Goal: Find specific page/section: Find specific page/section

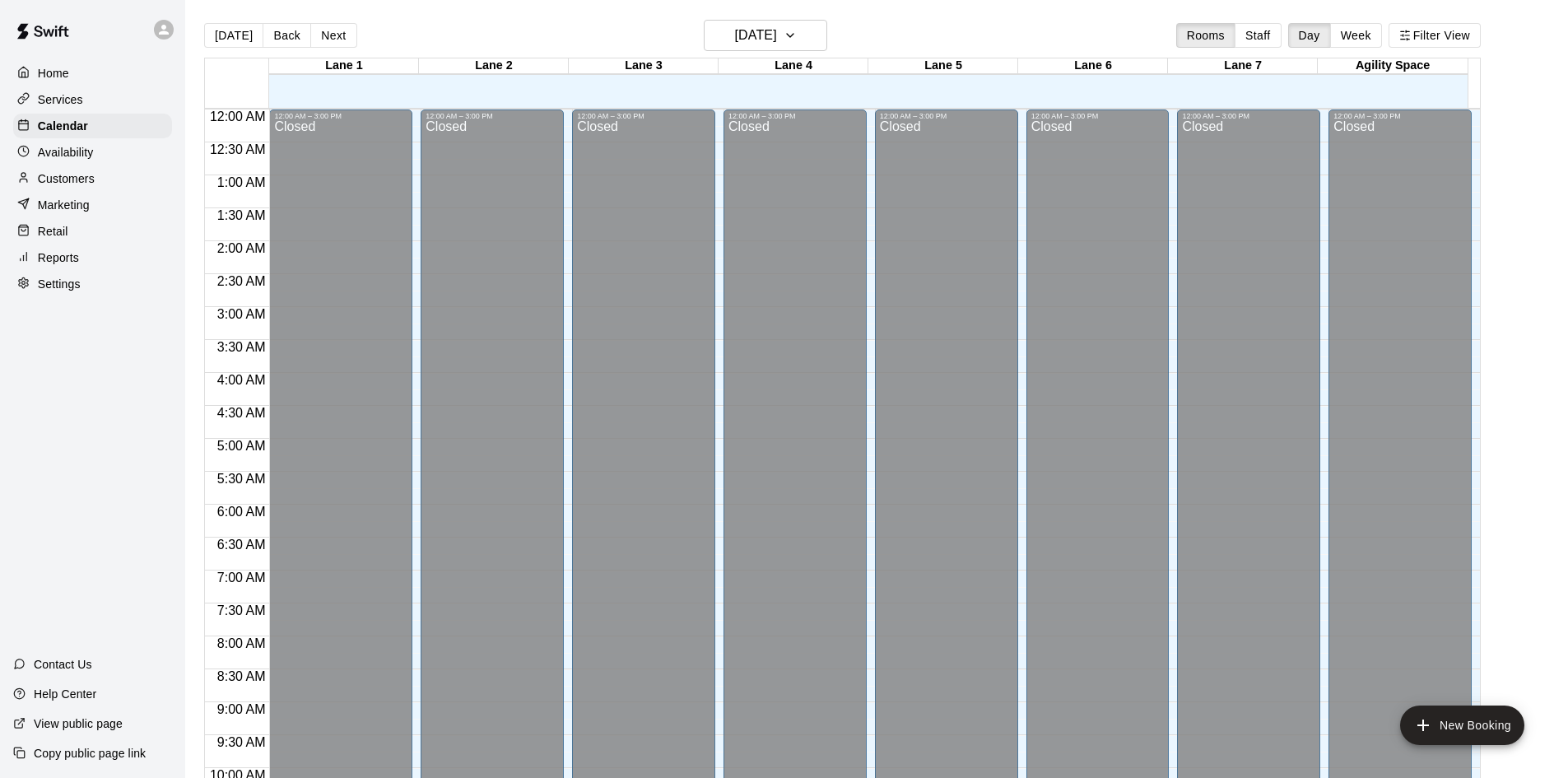
scroll to position [895, 0]
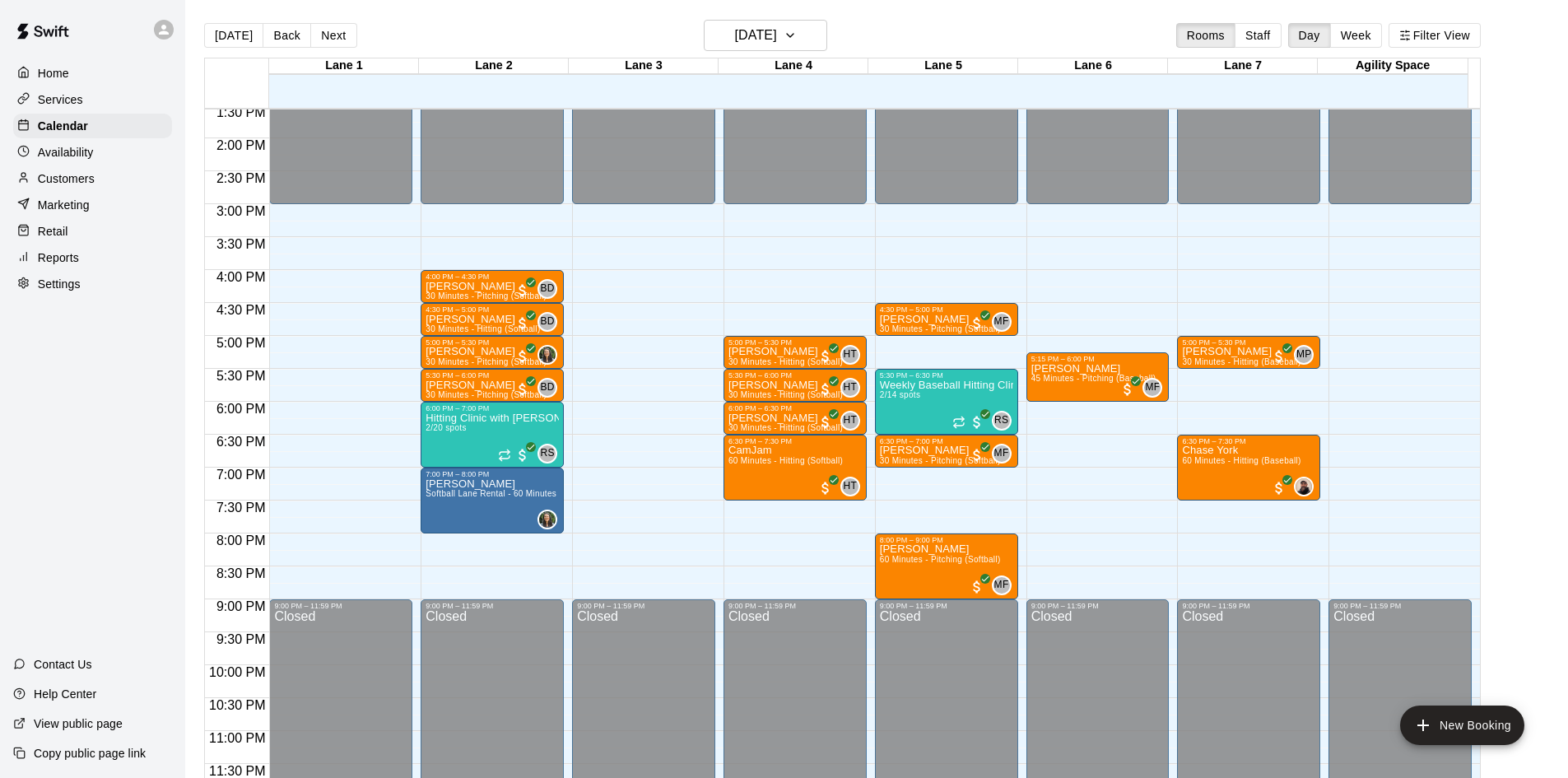
click at [76, 187] on p "Customers" at bounding box center [66, 179] width 57 height 17
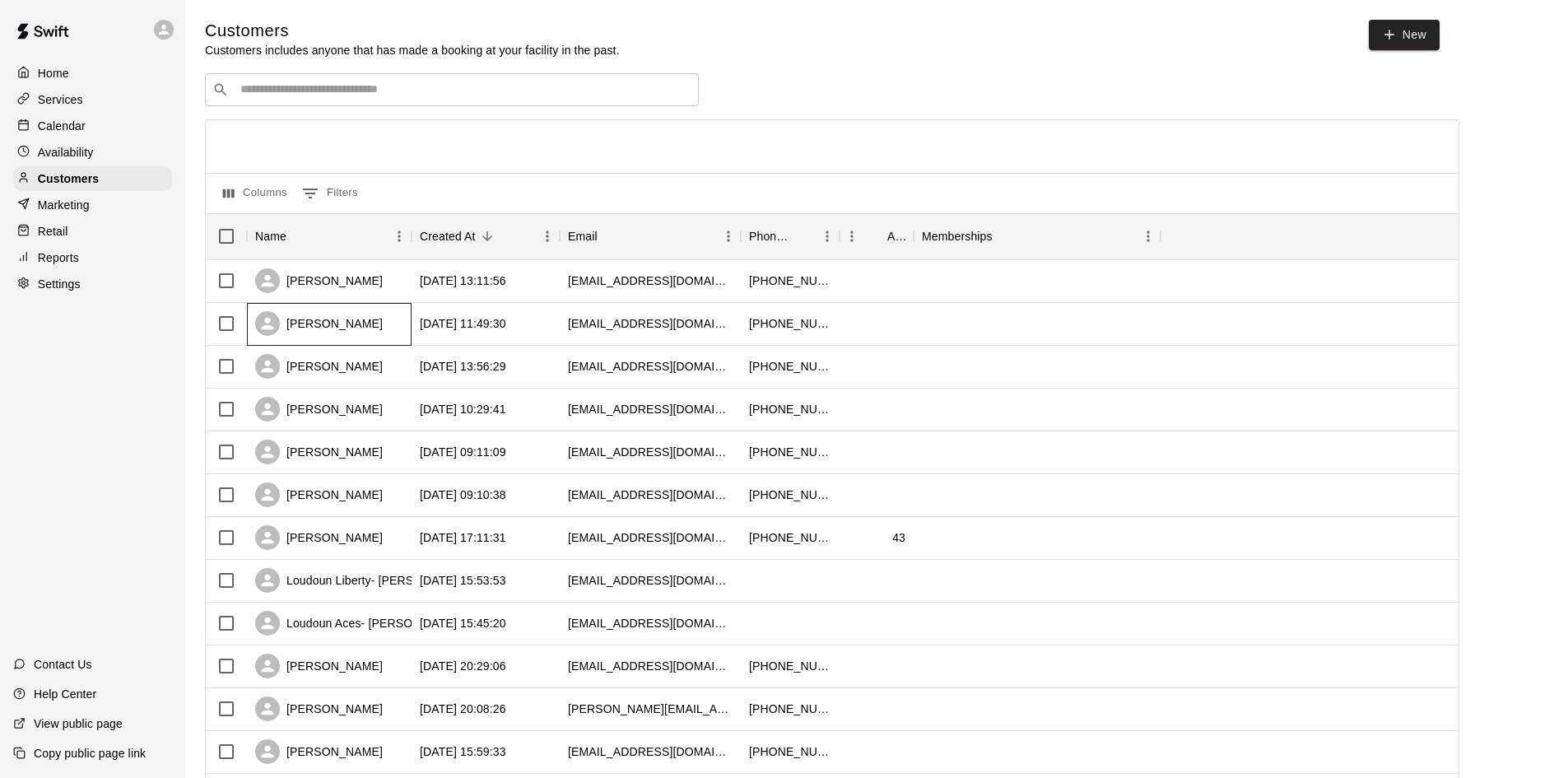
click at [392, 331] on div "[PERSON_NAME]" at bounding box center [329, 324] width 165 height 43
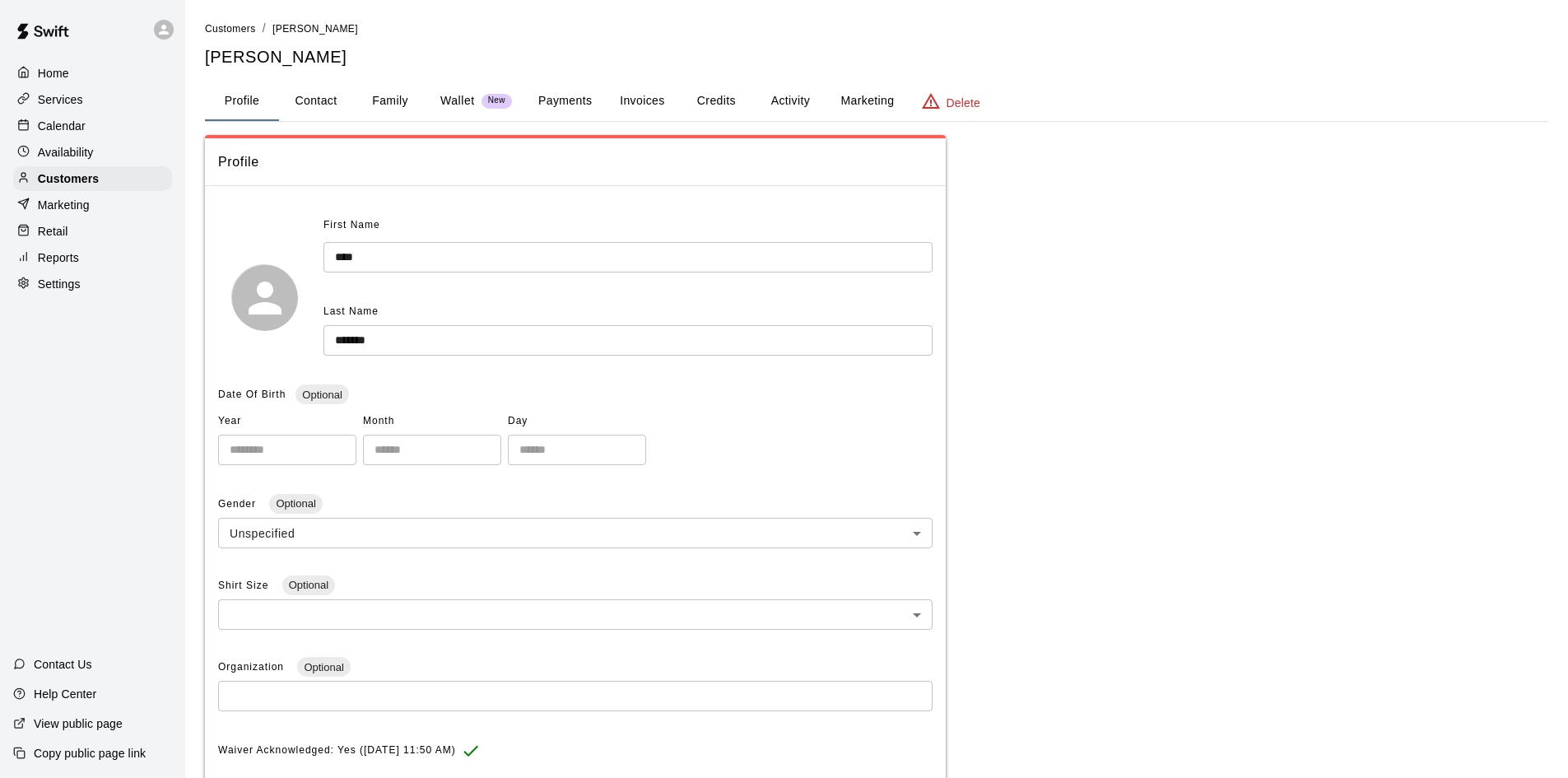
click at [724, 100] on button "Credits" at bounding box center [716, 101] width 74 height 39
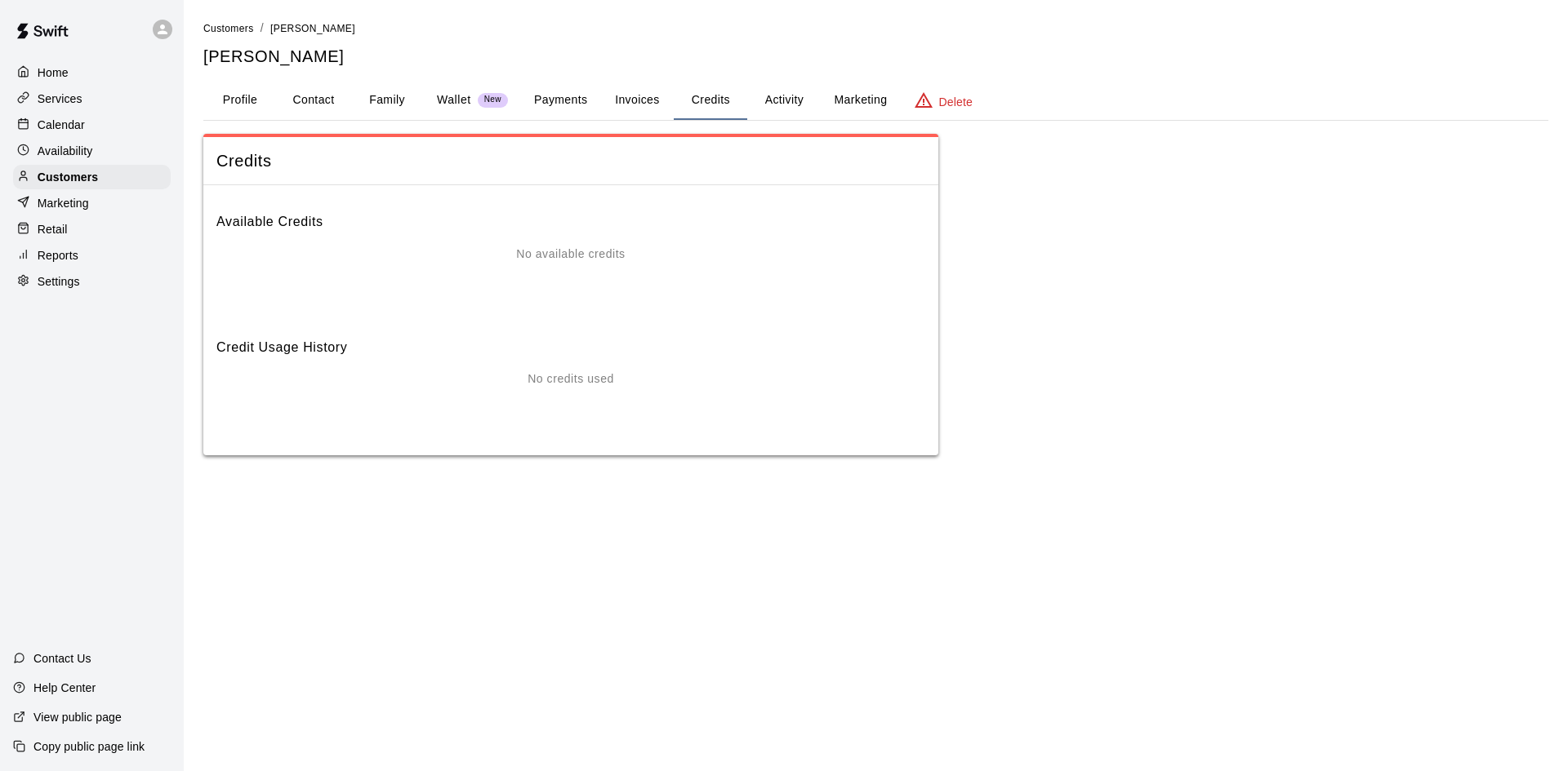
click at [780, 96] on button "Activity" at bounding box center [783, 100] width 74 height 39
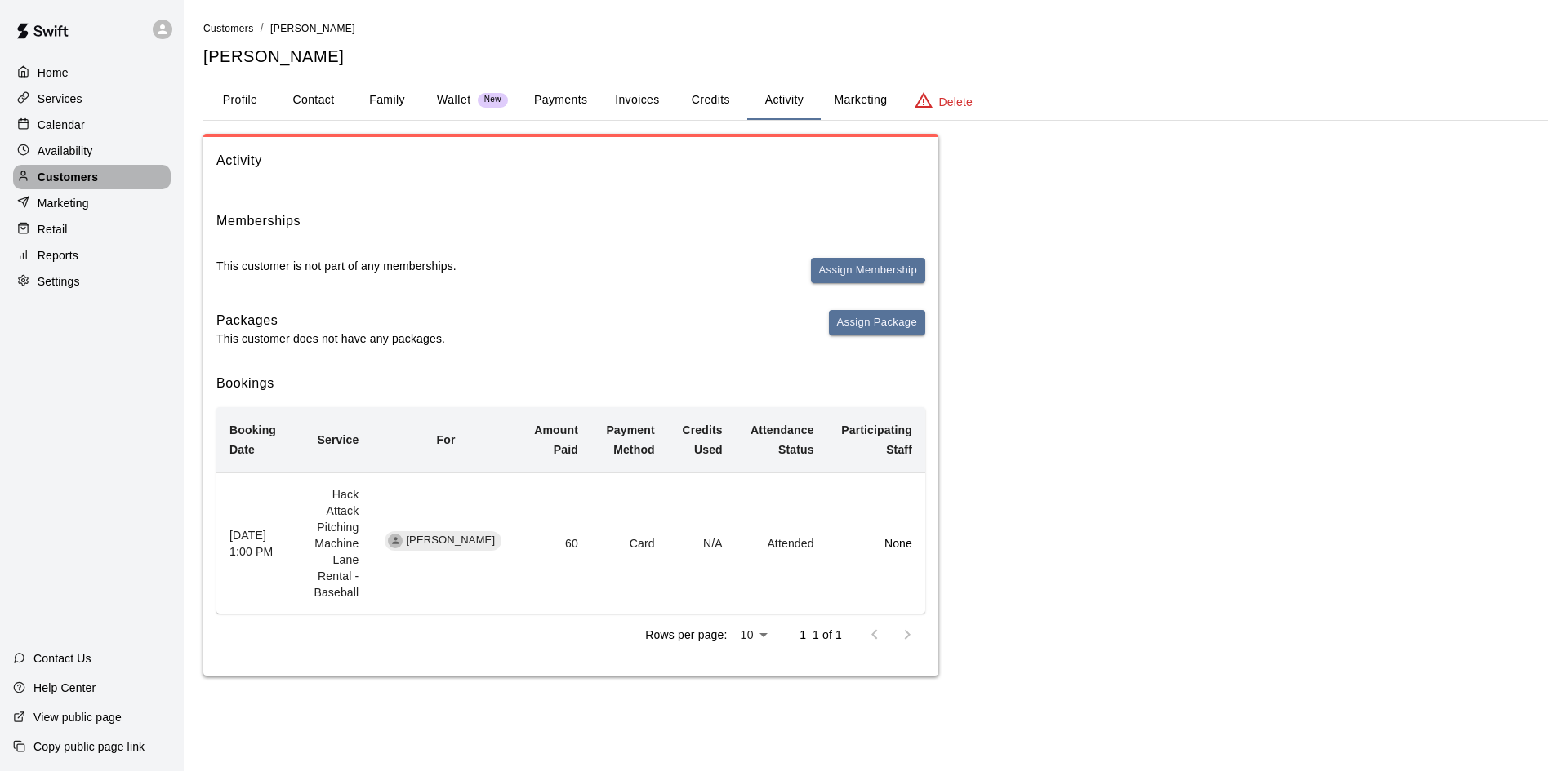
click at [94, 175] on p "Customers" at bounding box center [67, 177] width 60 height 16
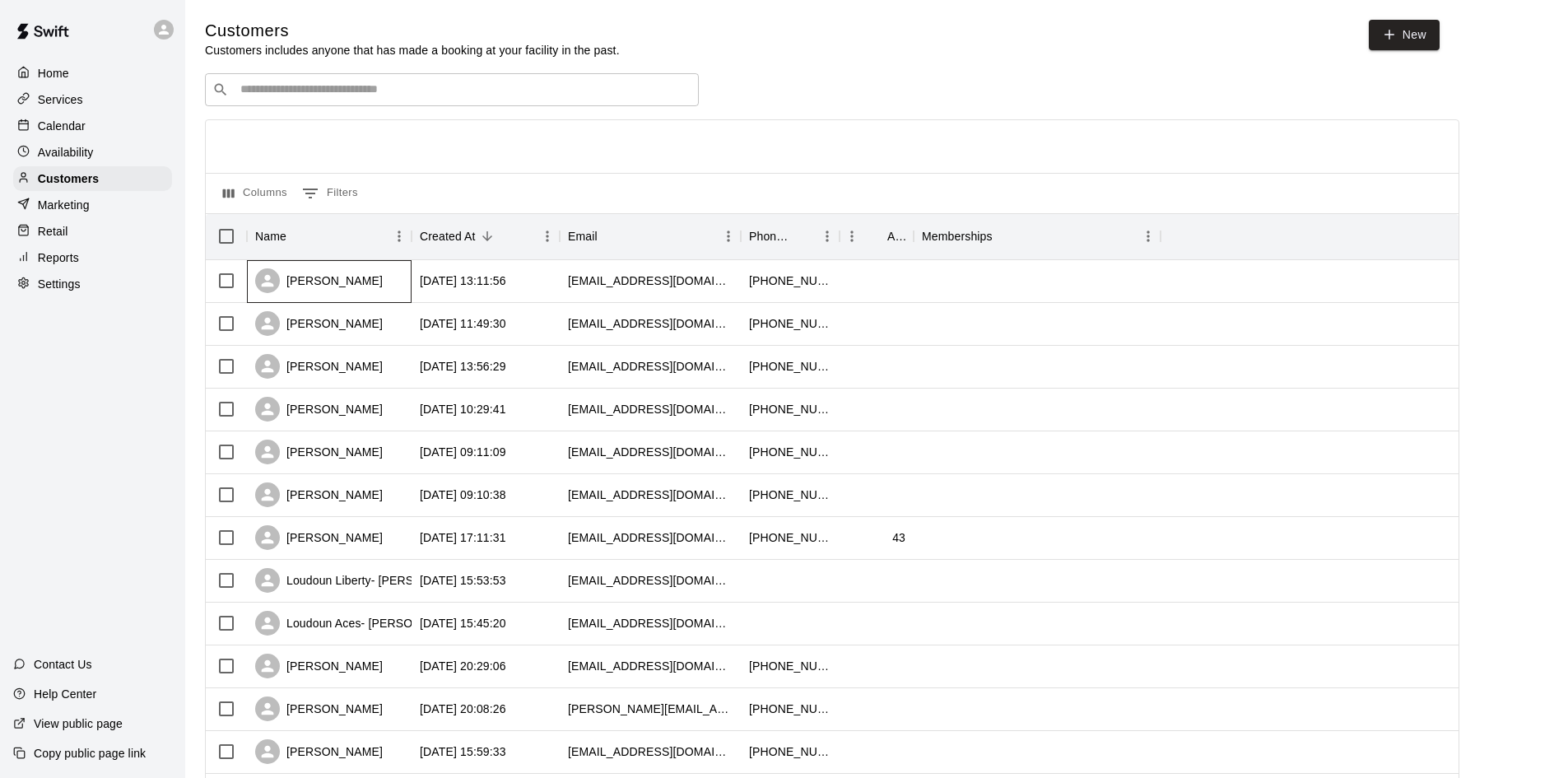
click at [403, 291] on div "[PERSON_NAME]" at bounding box center [329, 282] width 165 height 43
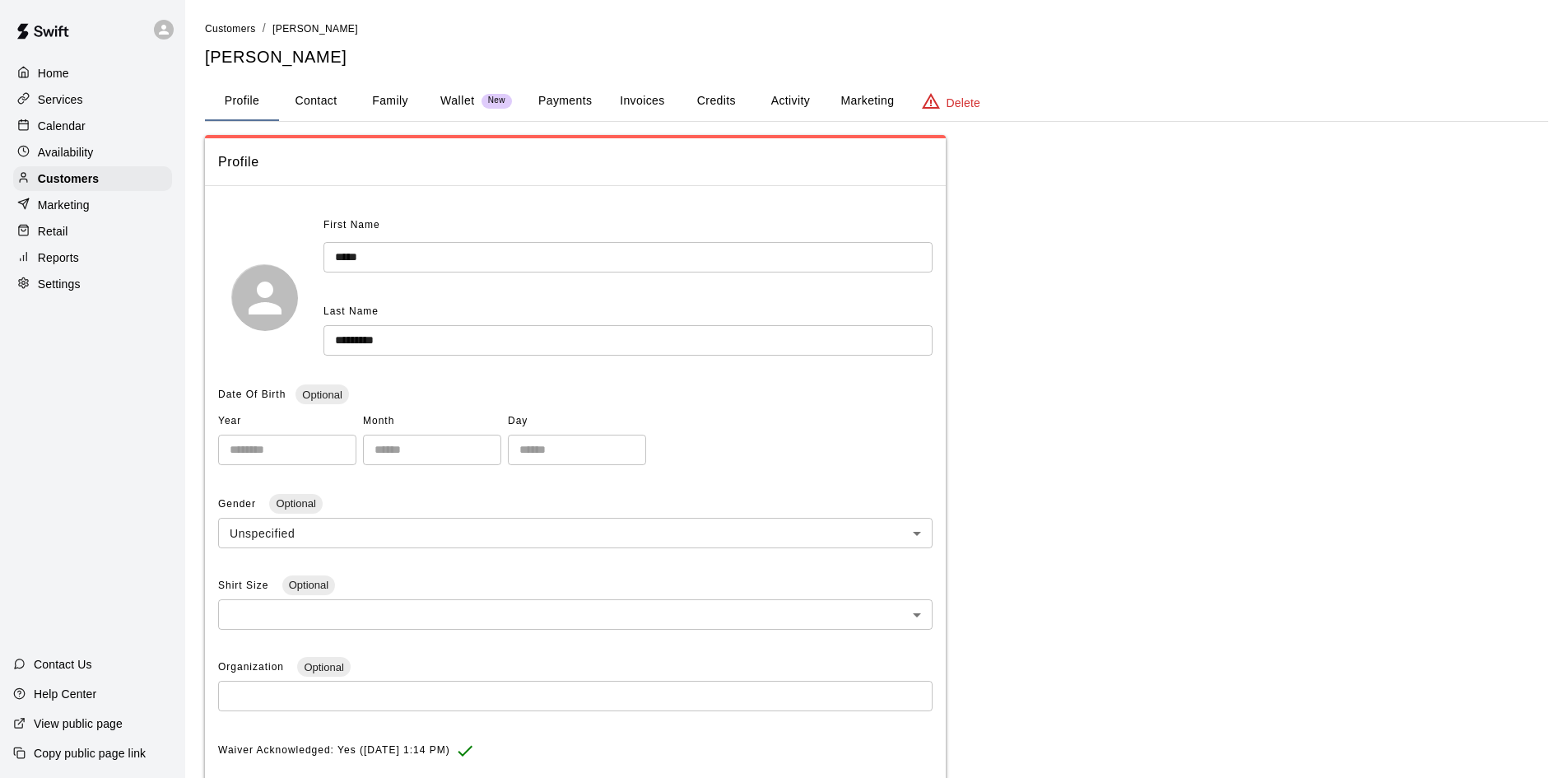
click at [790, 93] on button "Activity" at bounding box center [790, 101] width 74 height 39
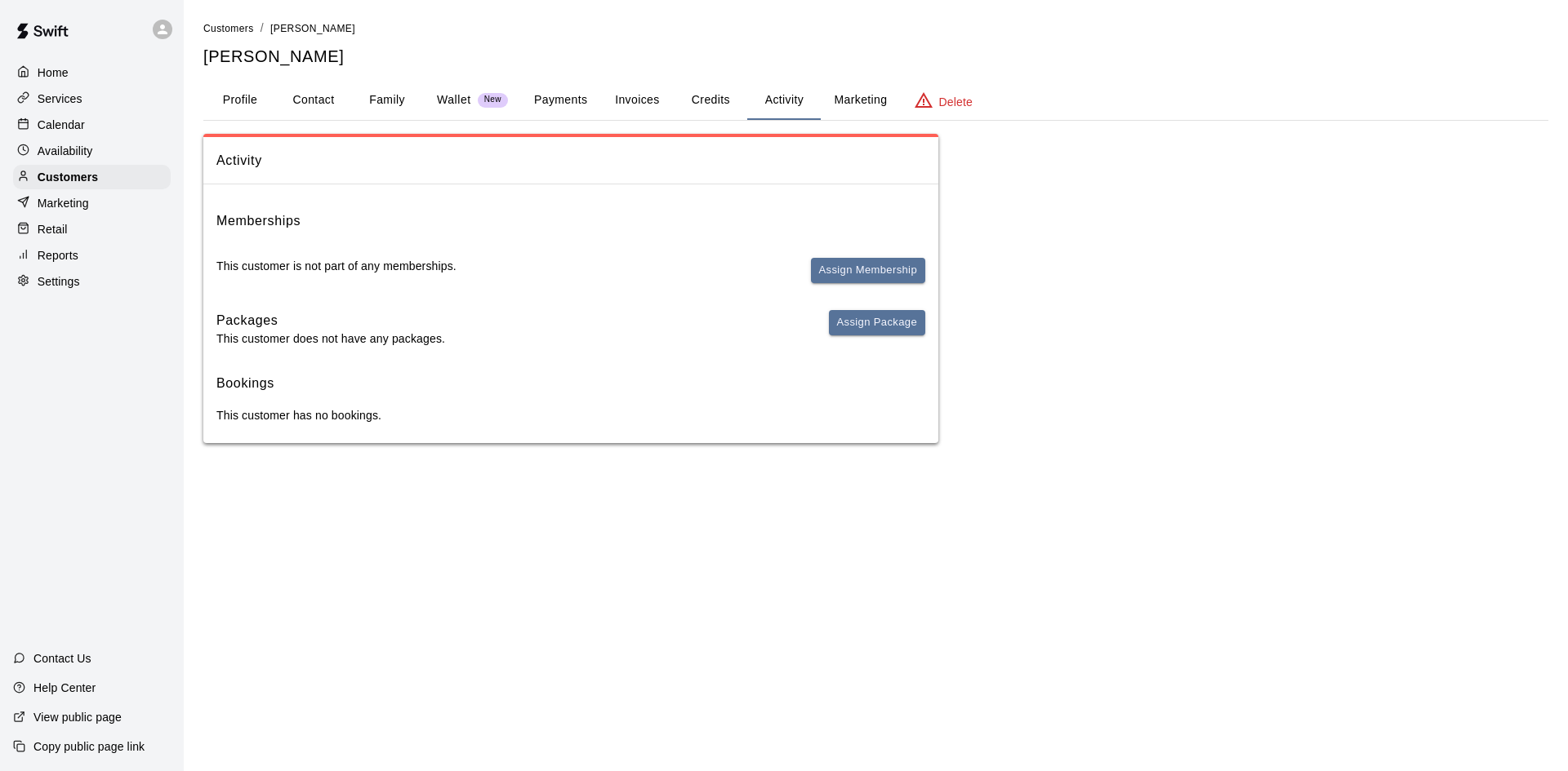
click at [391, 100] on button "Family" at bounding box center [387, 100] width 74 height 39
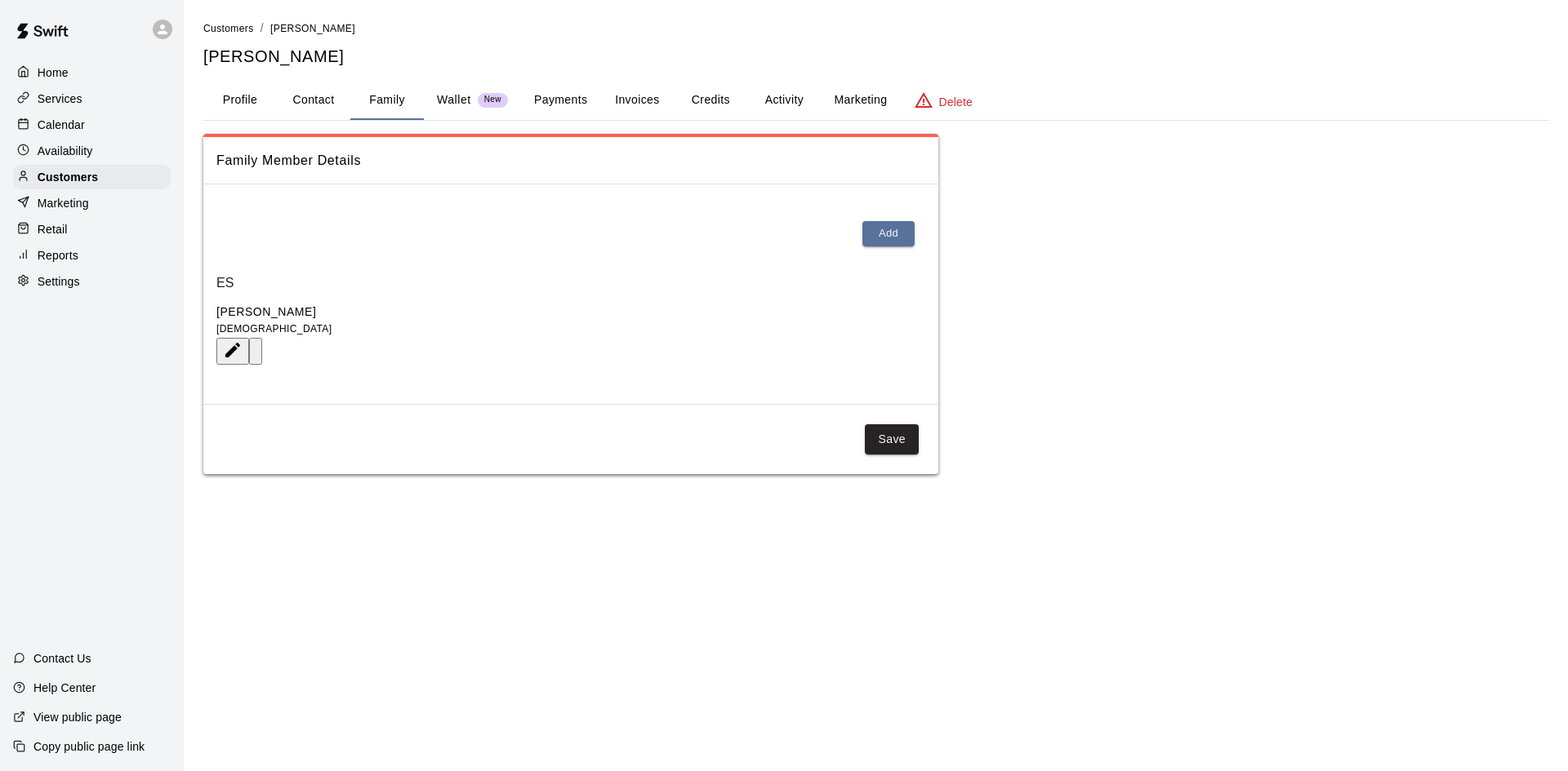
click at [63, 125] on p "Calendar" at bounding box center [61, 125] width 47 height 16
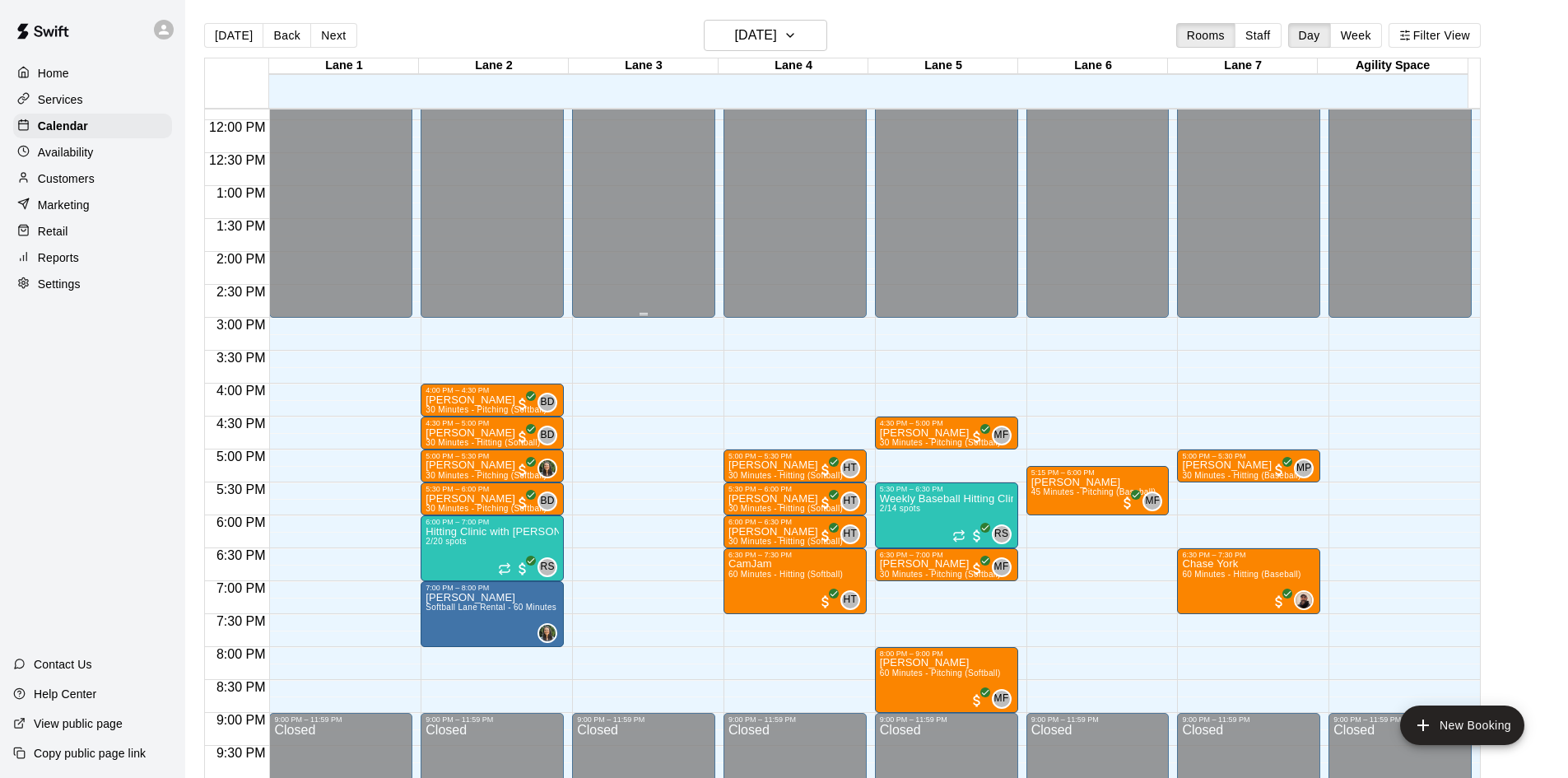
scroll to position [895, 0]
